Goal: Task Accomplishment & Management: Manage account settings

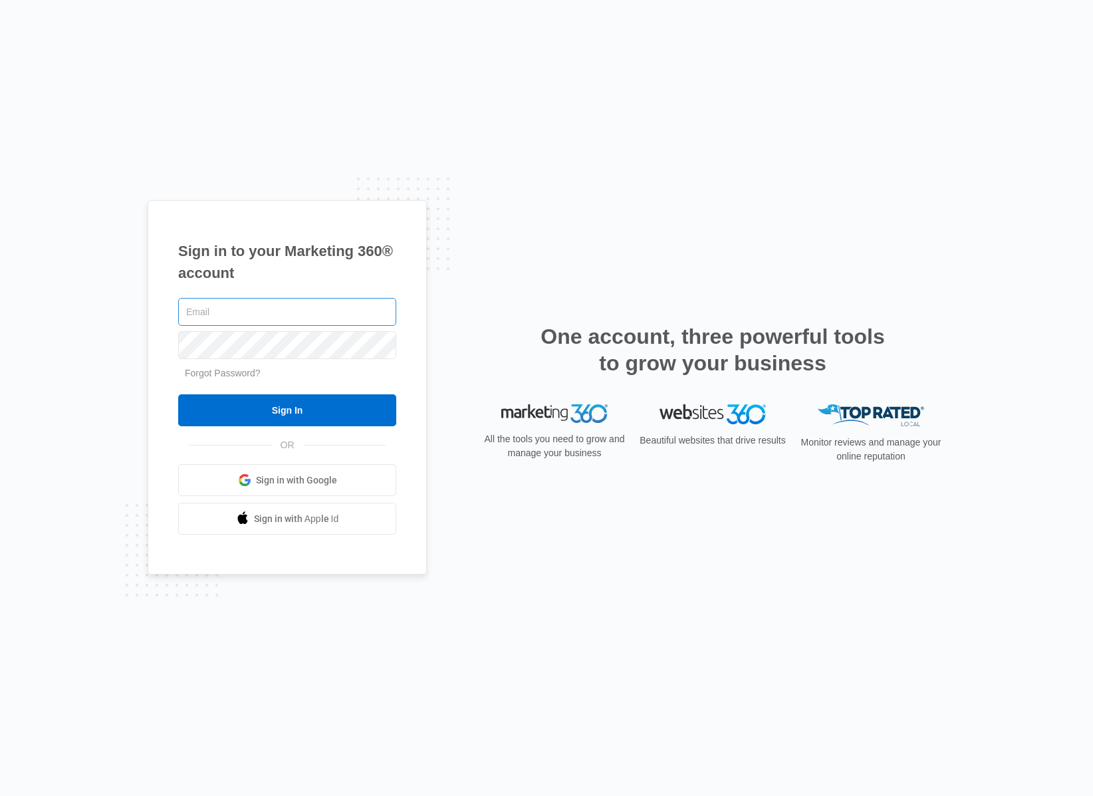
click at [259, 317] on input "text" at bounding box center [287, 312] width 218 height 28
click at [385, 313] on keeper-lock "Open Keeper Popup" at bounding box center [382, 312] width 16 height 16
click at [281, 312] on input "text" at bounding box center [287, 312] width 218 height 28
type input "[PERSON_NAME][EMAIL_ADDRESS][DOMAIN_NAME]"
click at [288, 337] on keeper-draggable-element at bounding box center [256, 343] width 158 height 31
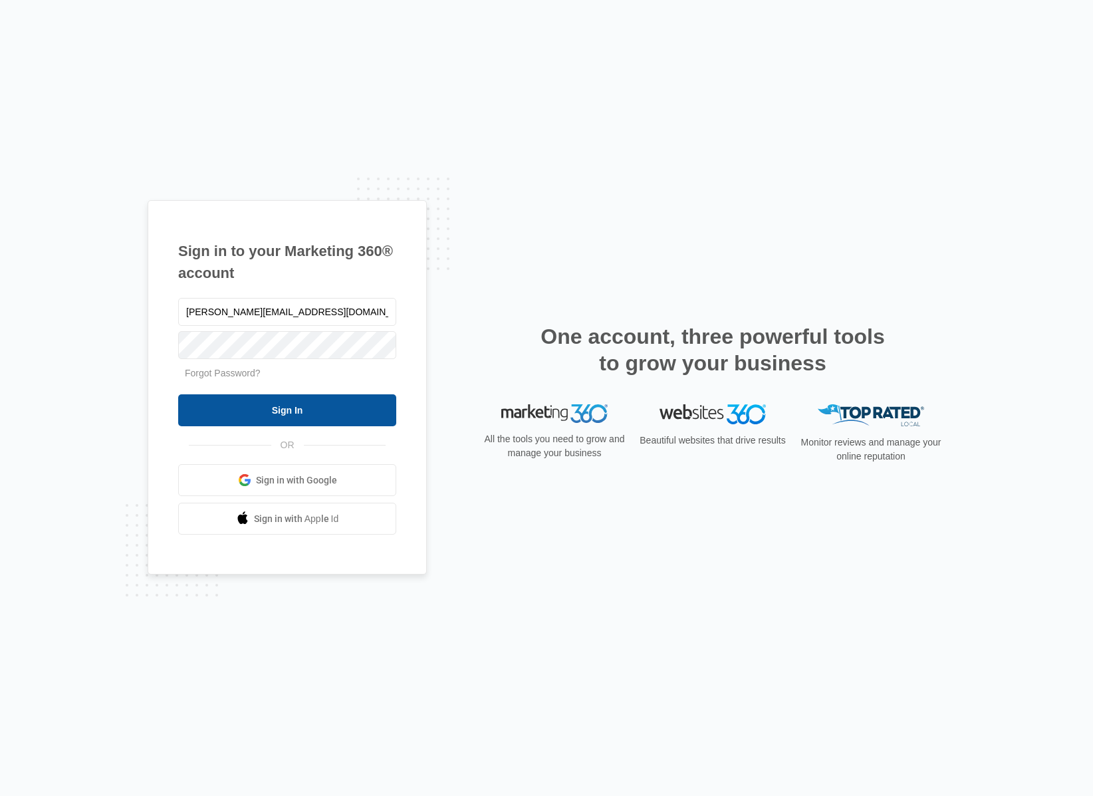
click at [300, 402] on input "Sign In" at bounding box center [287, 410] width 218 height 32
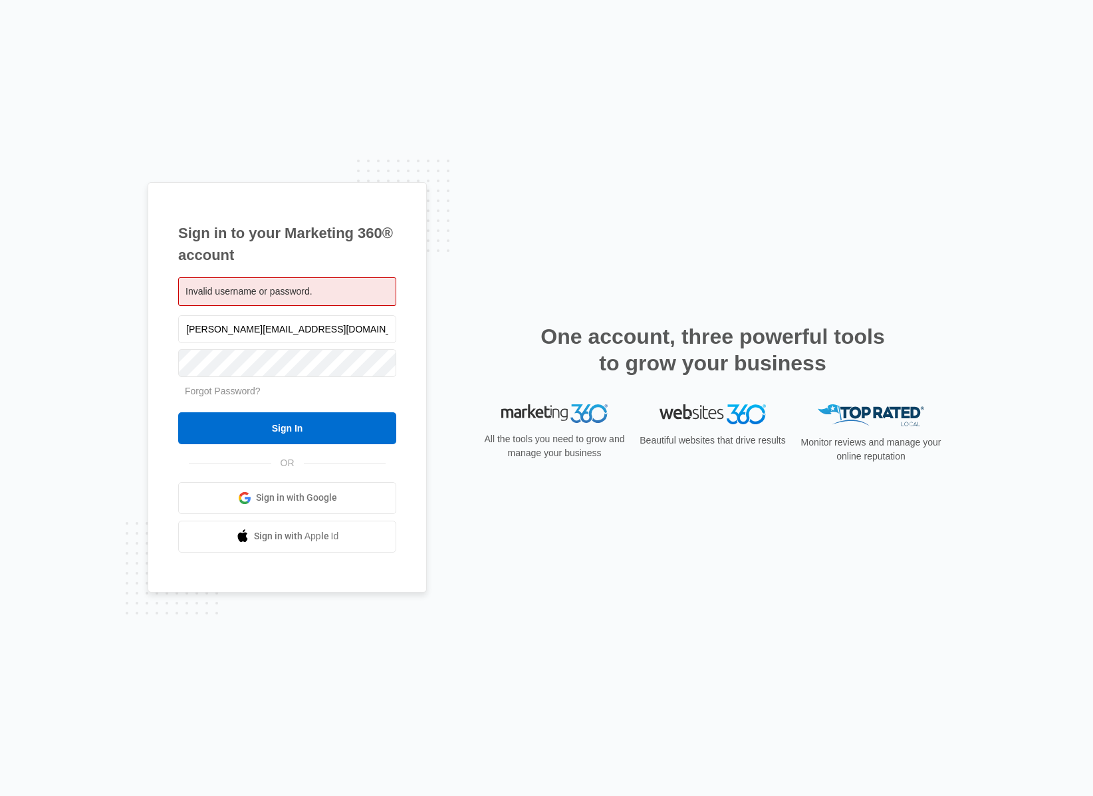
drag, startPoint x: 316, startPoint y: 327, endPoint x: 160, endPoint y: 326, distance: 156.3
click at [159, 328] on div "Sign in to your Marketing 360® account Invalid username or password. aubrey@bos…" at bounding box center [287, 387] width 279 height 410
click at [513, 162] on div "Sign in to your Marketing 360® account Invalid username or password." at bounding box center [546, 398] width 1093 height 796
